Goal: Information Seeking & Learning: Learn about a topic

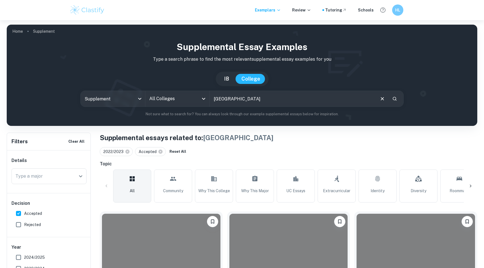
scroll to position [113, 0]
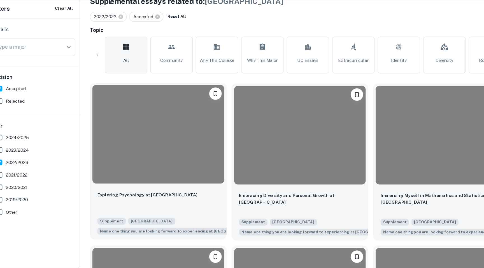
click at [185, 170] on div at bounding box center [161, 145] width 118 height 89
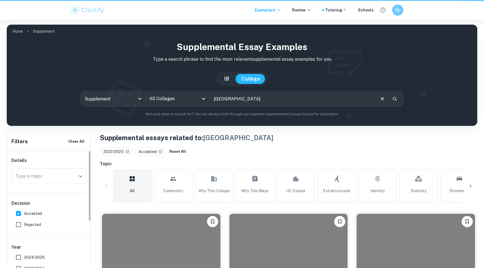
scroll to position [113, 0]
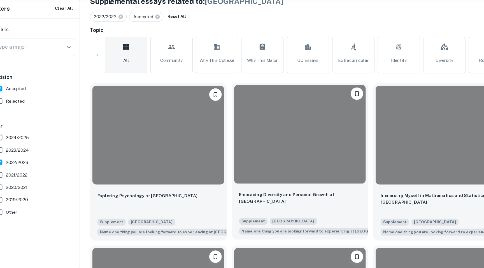
click at [278, 174] on div at bounding box center [288, 145] width 118 height 89
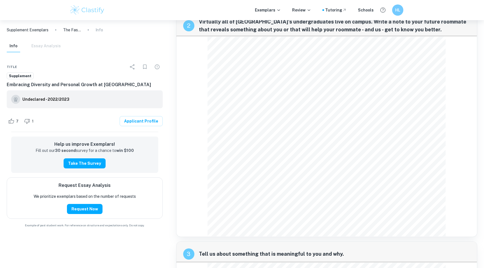
scroll to position [197, 0]
